Goal: Task Accomplishment & Management: Use online tool/utility

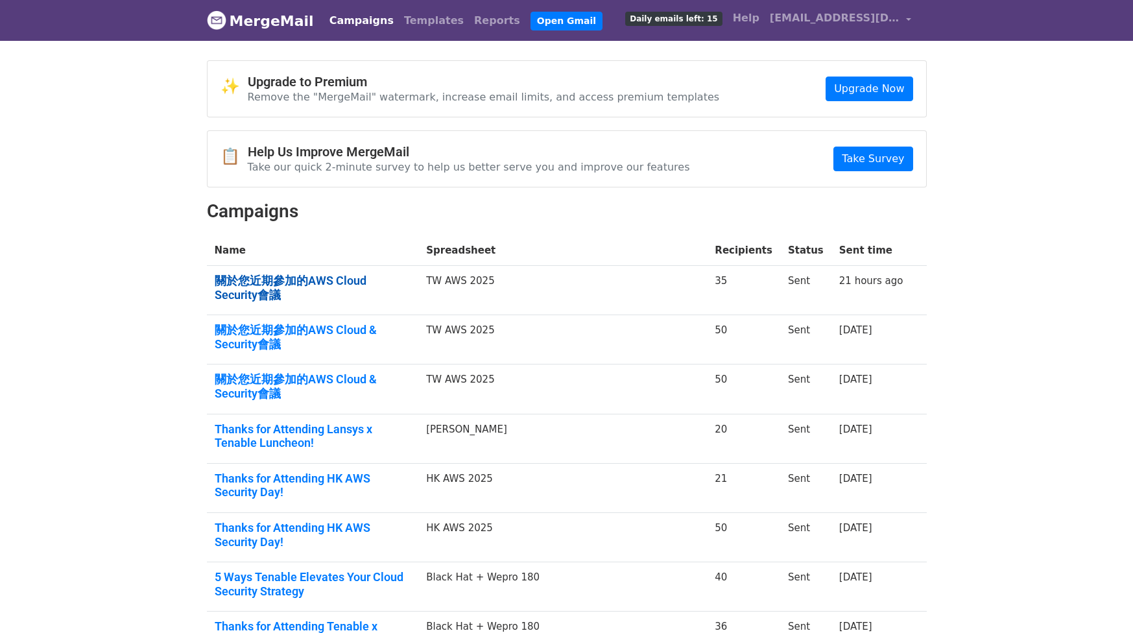
click at [297, 274] on link "關於您近期參加的AWS Cloud Security會議" at bounding box center [313, 288] width 197 height 28
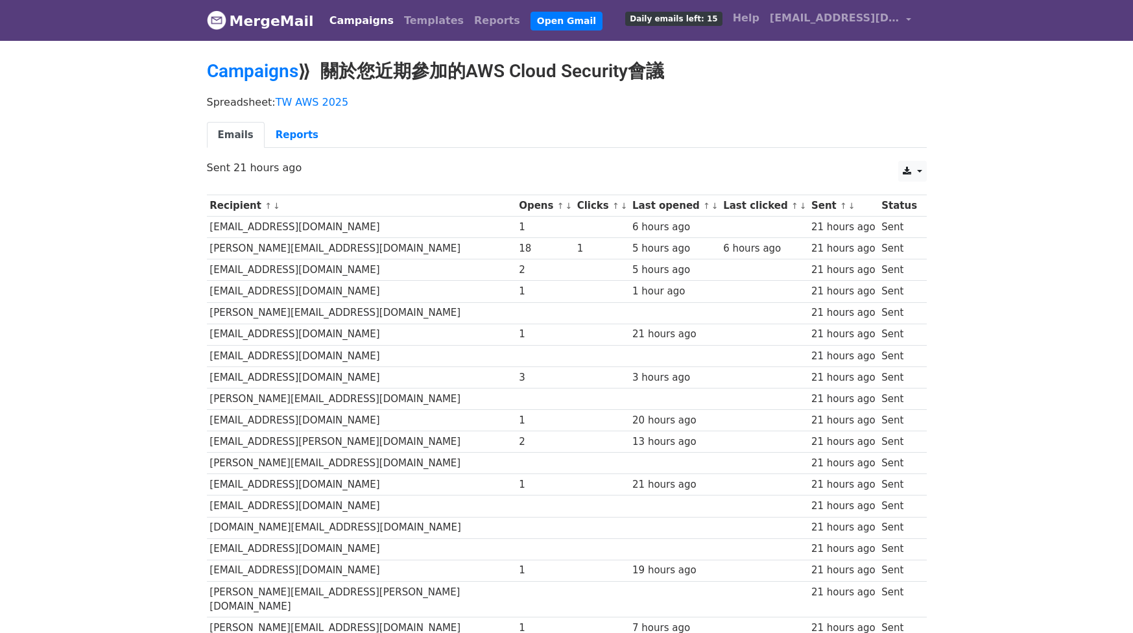
click at [339, 255] on td "[PERSON_NAME][EMAIL_ADDRESS][DOMAIN_NAME]" at bounding box center [361, 248] width 309 height 21
drag, startPoint x: 337, startPoint y: 252, endPoint x: 208, endPoint y: 252, distance: 128.4
click at [208, 252] on td "tony.w@siprotech.com.tw" at bounding box center [361, 248] width 309 height 21
copy td "tony.w@siprotech.com.tw"
click at [305, 284] on td "fg0920@yahoo.com.tw" at bounding box center [361, 291] width 309 height 21
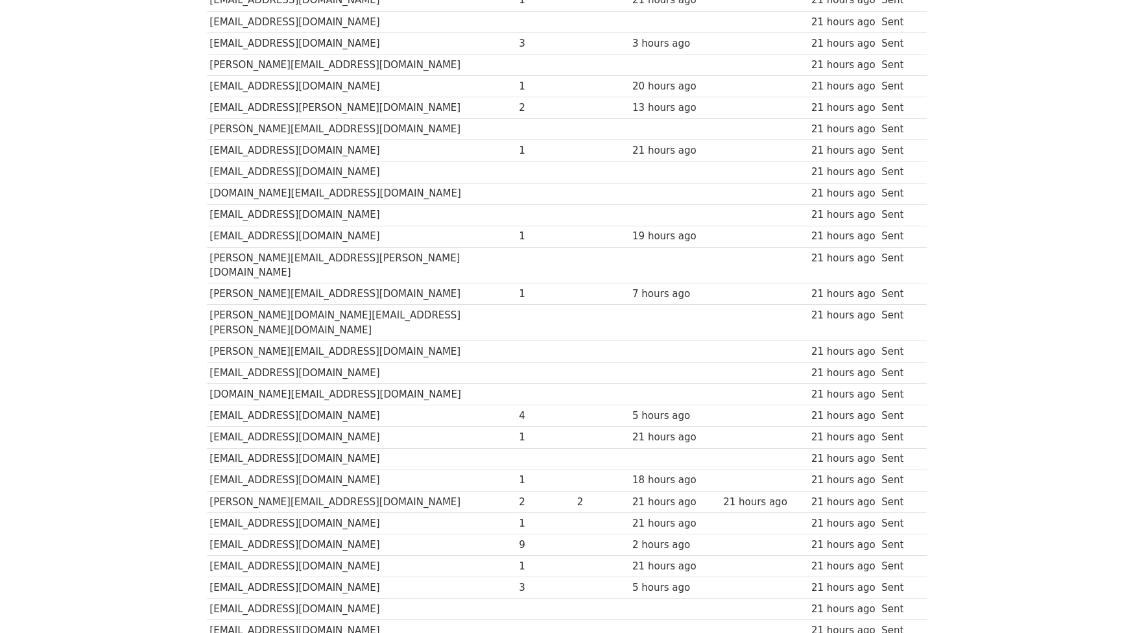
scroll to position [428, 0]
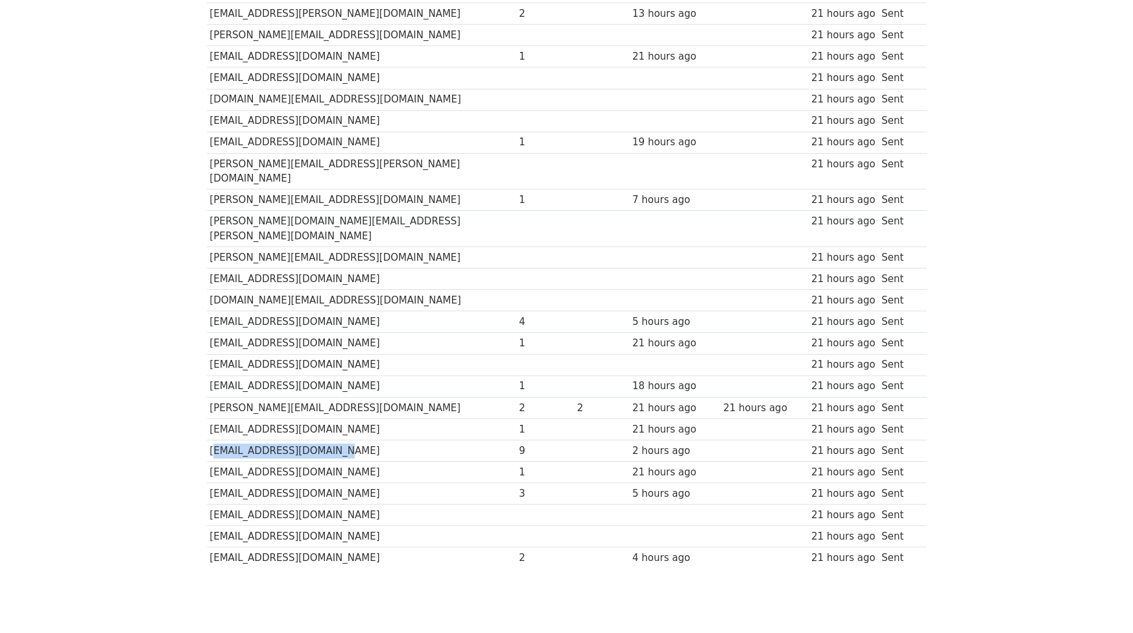
drag, startPoint x: 335, startPoint y: 423, endPoint x: 212, endPoint y: 422, distance: 122.6
click at [212, 440] on td "vickytsai3043@gmail.com" at bounding box center [361, 450] width 309 height 21
click at [245, 354] on td "richhuang@why-not.com.tw" at bounding box center [361, 364] width 309 height 21
drag, startPoint x: 324, startPoint y: 295, endPoint x: 210, endPoint y: 291, distance: 113.6
click at [210, 311] on td "fr715464@gmail.com" at bounding box center [361, 321] width 309 height 21
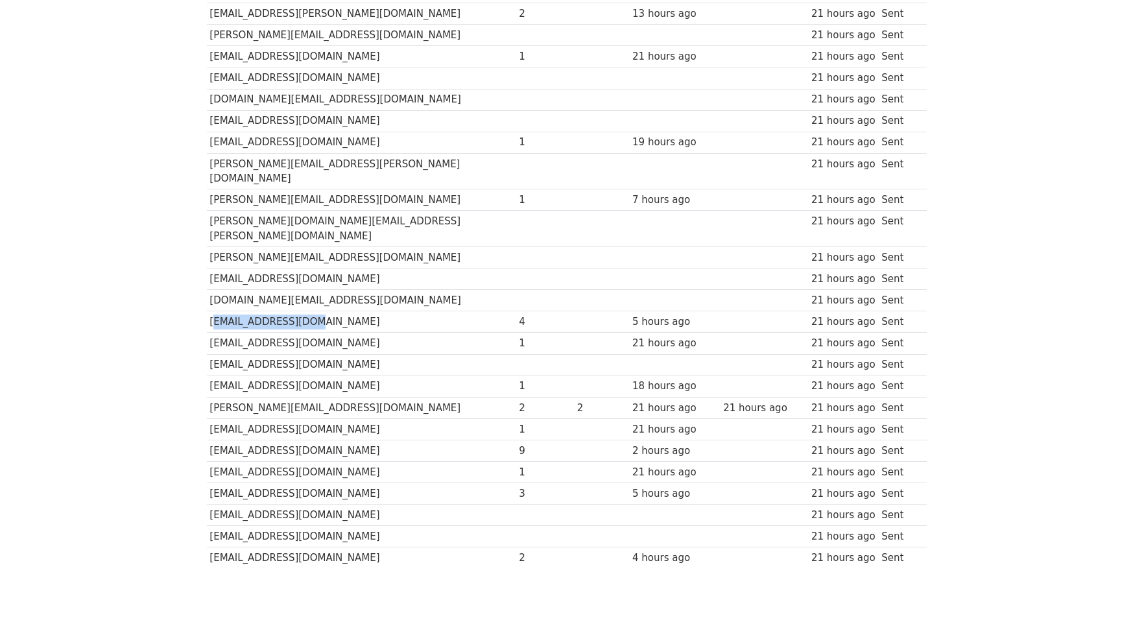
copy td "fr715464@gmail.com"
